Goal: Information Seeking & Learning: Learn about a topic

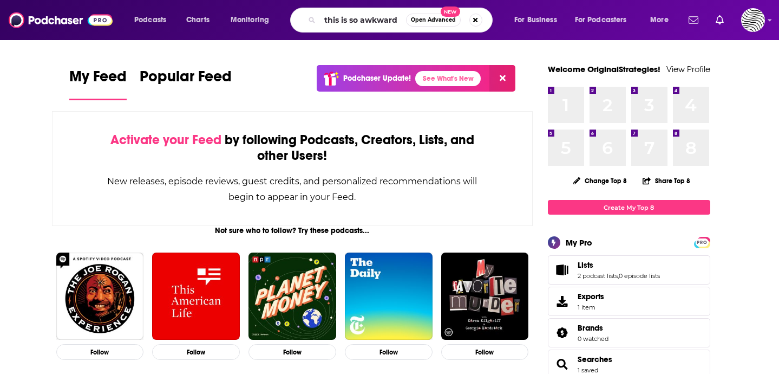
type input "this is so awkward"
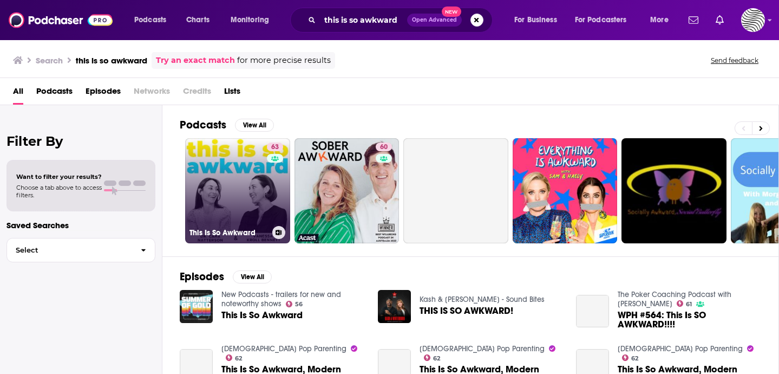
click at [250, 174] on link "63 This Is So Awkward" at bounding box center [237, 190] width 105 height 105
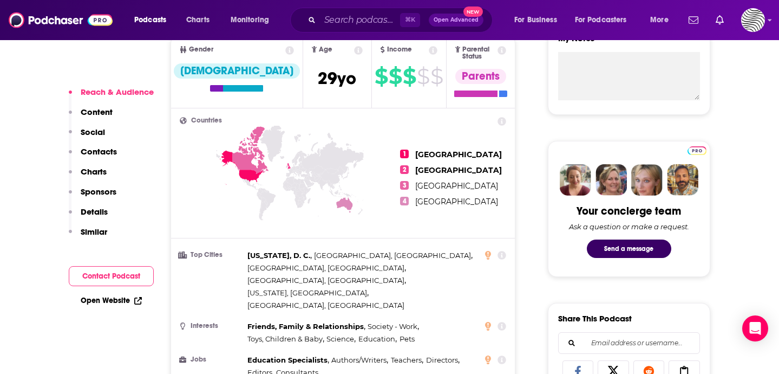
scroll to position [409, 0]
